Goal: Find specific page/section: Find specific page/section

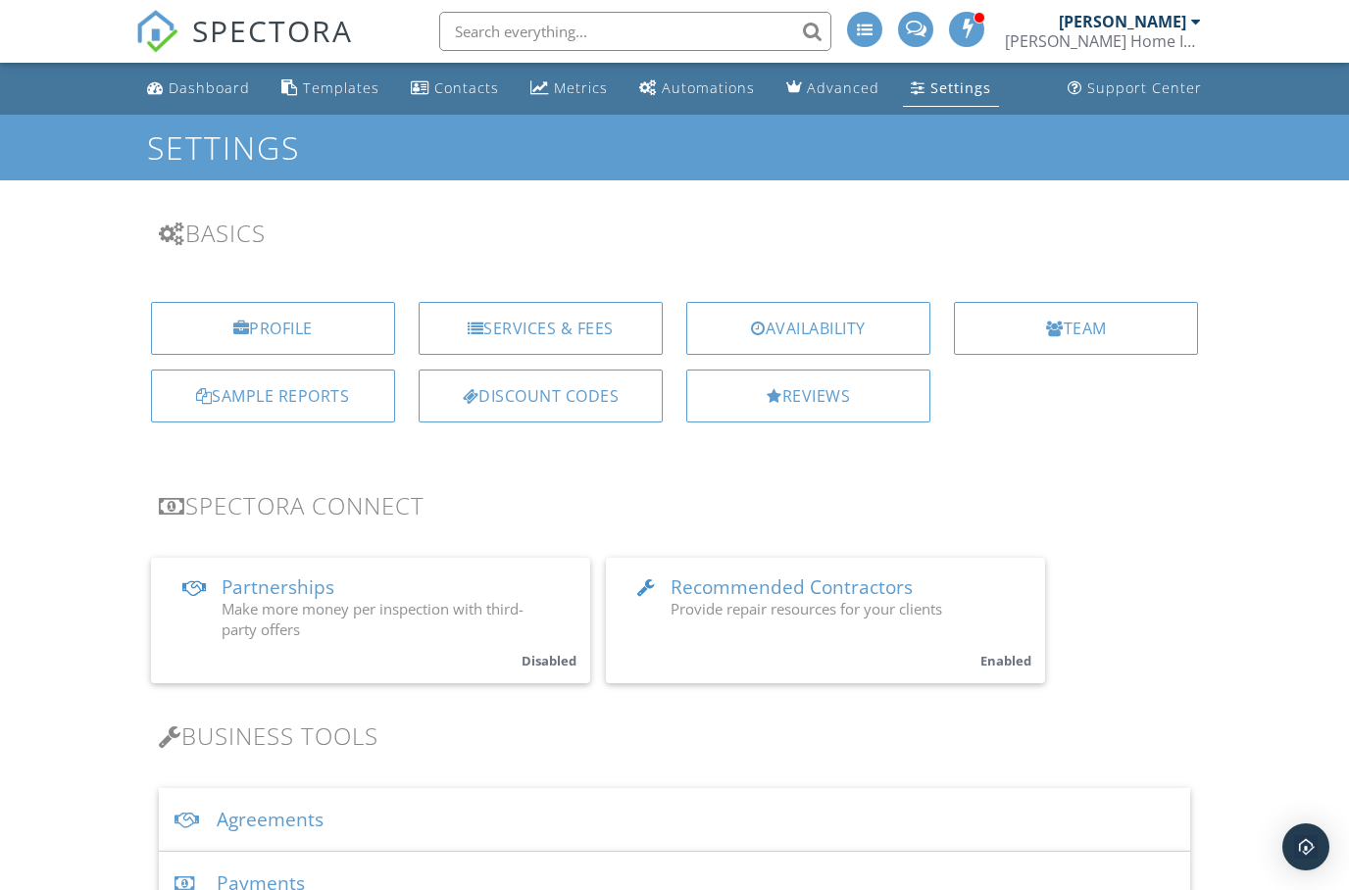
click at [245, 402] on div "Sample Reports" at bounding box center [273, 396] width 244 height 53
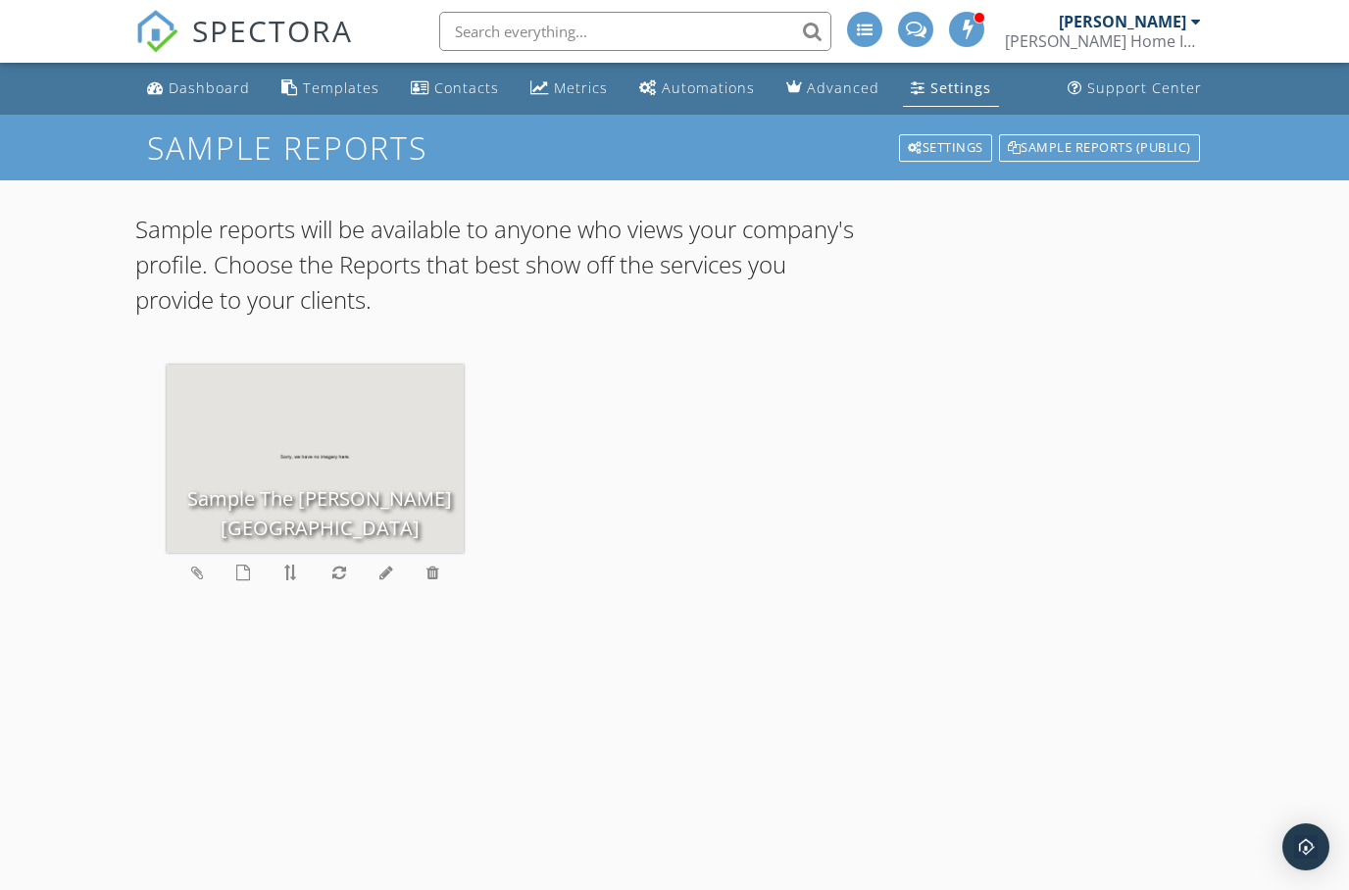
click at [315, 494] on div "Sample The [PERSON_NAME] [GEOGRAPHIC_DATA]" at bounding box center [315, 459] width 297 height 188
click at [300, 497] on div "Sample The Groves Moncks Corner" at bounding box center [315, 459] width 297 height 188
click at [270, 486] on div "Sample The Groves Moncks Corner" at bounding box center [315, 459] width 297 height 188
click at [248, 495] on div "Sample The Groves Moncks Corner" at bounding box center [315, 459] width 297 height 188
click at [335, 464] on div "Sample The Groves Moncks Corner" at bounding box center [315, 459] width 297 height 188
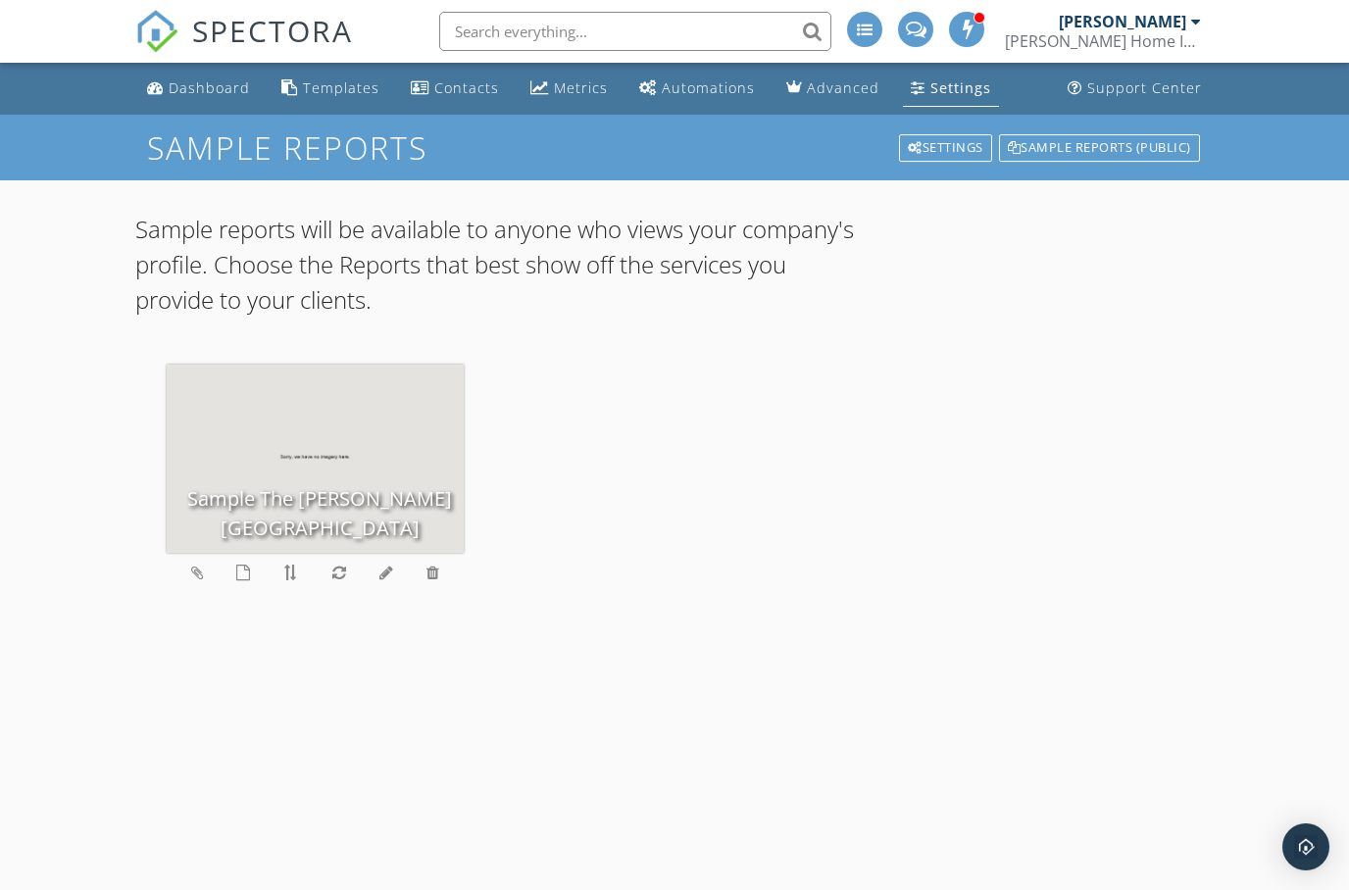
click at [355, 450] on div "Sample The Groves Moncks Corner" at bounding box center [315, 459] width 297 height 188
click at [354, 433] on div "Sample The Groves Moncks Corner" at bounding box center [315, 459] width 297 height 188
click at [343, 889] on div "Sample reports will be available to anyone who views your company's profile. Ch…" at bounding box center [674, 592] width 1079 height 824
click at [329, 479] on div "Sample The Groves Moncks Corner" at bounding box center [315, 459] width 297 height 188
click at [313, 479] on div "Sample The Groves Moncks Corner" at bounding box center [315, 459] width 297 height 188
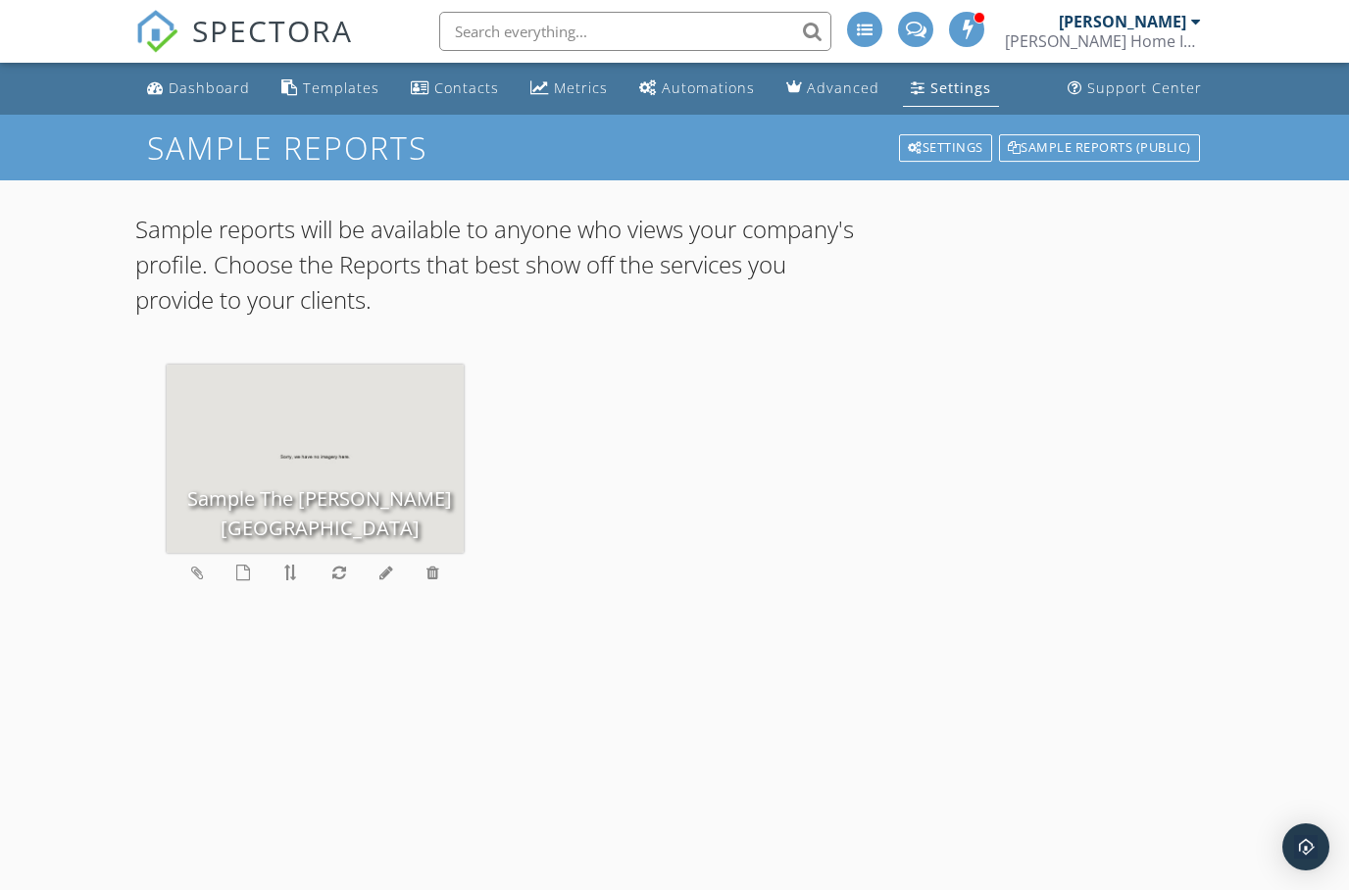
click at [268, 464] on div "Sample The Groves Moncks Corner" at bounding box center [315, 459] width 297 height 188
click at [373, 451] on div "Sample The Groves Moncks Corner" at bounding box center [315, 459] width 297 height 188
click at [247, 576] on icon at bounding box center [243, 573] width 14 height 16
